Goal: Communication & Community: Participate in discussion

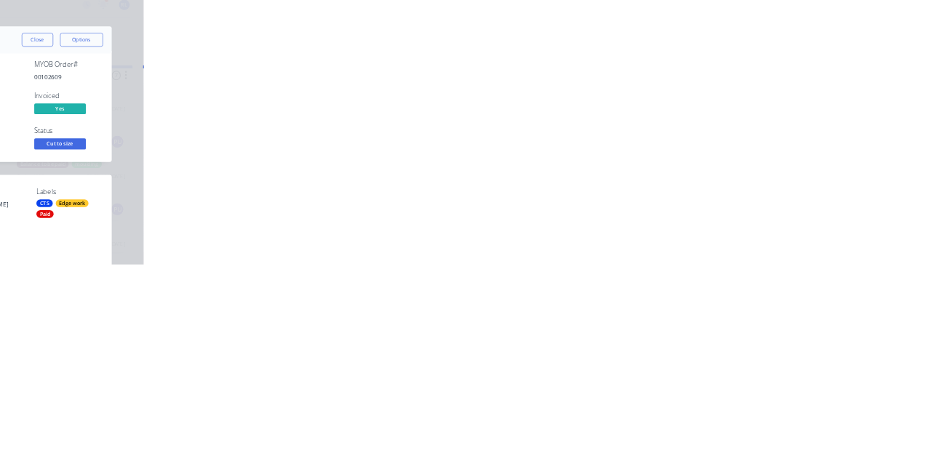
click at [778, 76] on button "Close" at bounding box center [751, 80] width 53 height 23
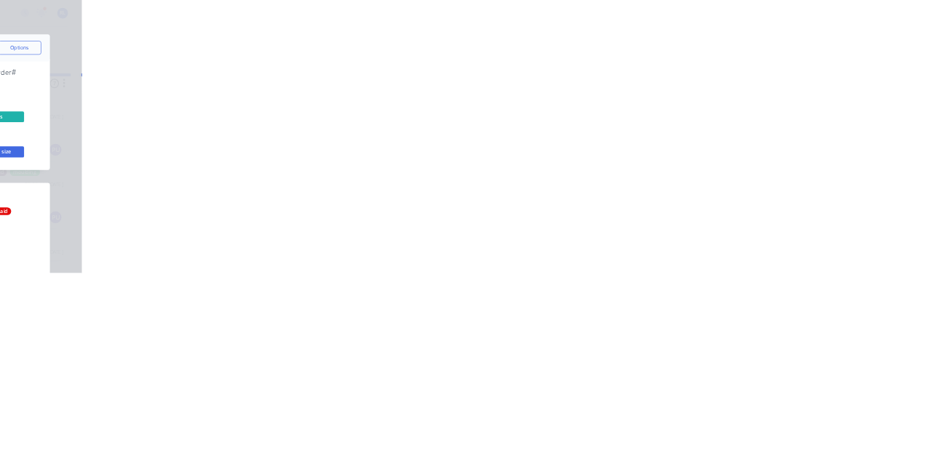
click at [152, 128] on div "Collaborate" at bounding box center [123, 127] width 57 height 13
click at [654, 428] on div at bounding box center [467, 420] width 373 height 15
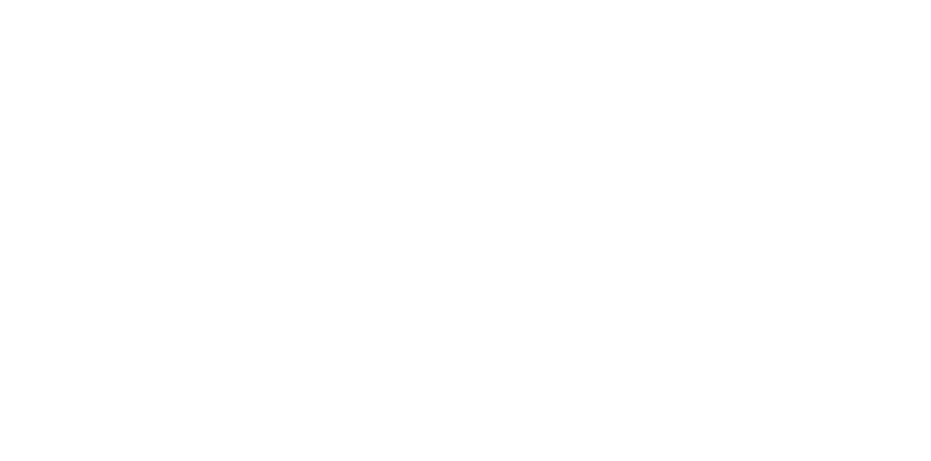
click at [818, 431] on button "Send" at bounding box center [788, 420] width 57 height 22
click at [778, 80] on button "Close" at bounding box center [751, 80] width 53 height 23
click at [778, 74] on button "Close" at bounding box center [751, 80] width 53 height 23
